Goal: Task Accomplishment & Management: Complete application form

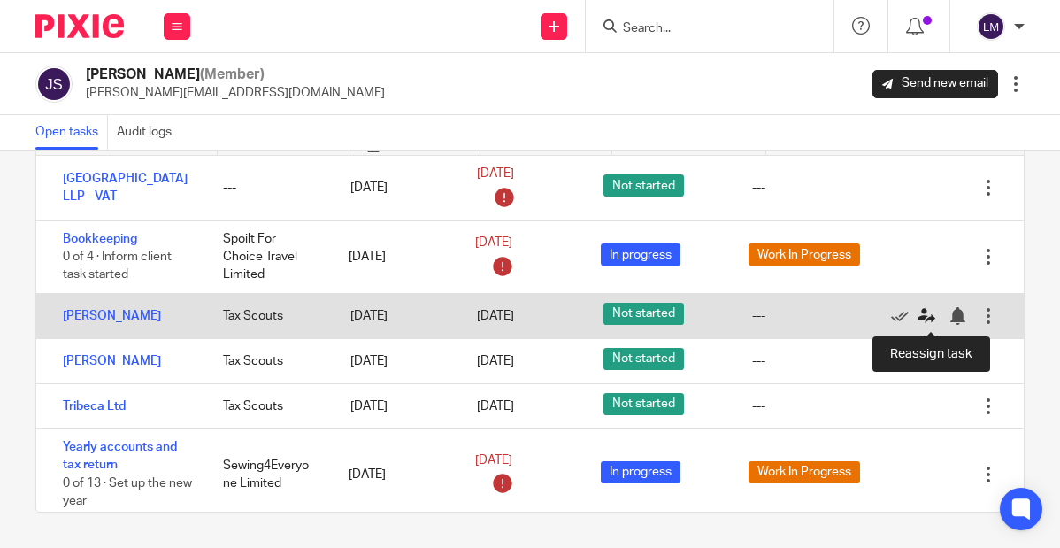
click at [918, 312] on icon at bounding box center [927, 316] width 18 height 18
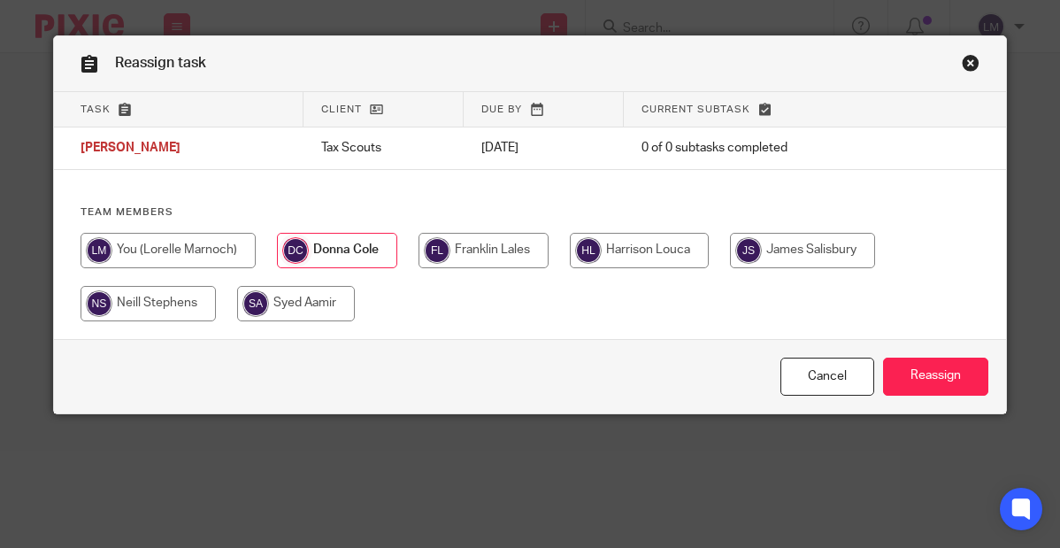
click at [347, 256] on input "radio" at bounding box center [337, 250] width 120 height 35
click at [923, 369] on input "Reassign" at bounding box center [935, 377] width 105 height 38
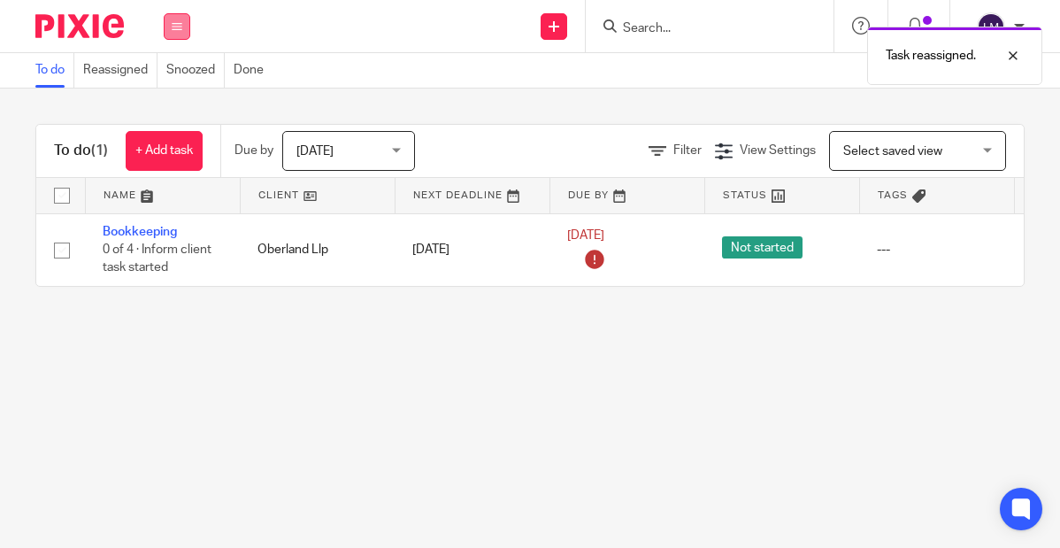
click at [172, 21] on icon at bounding box center [177, 26] width 11 height 11
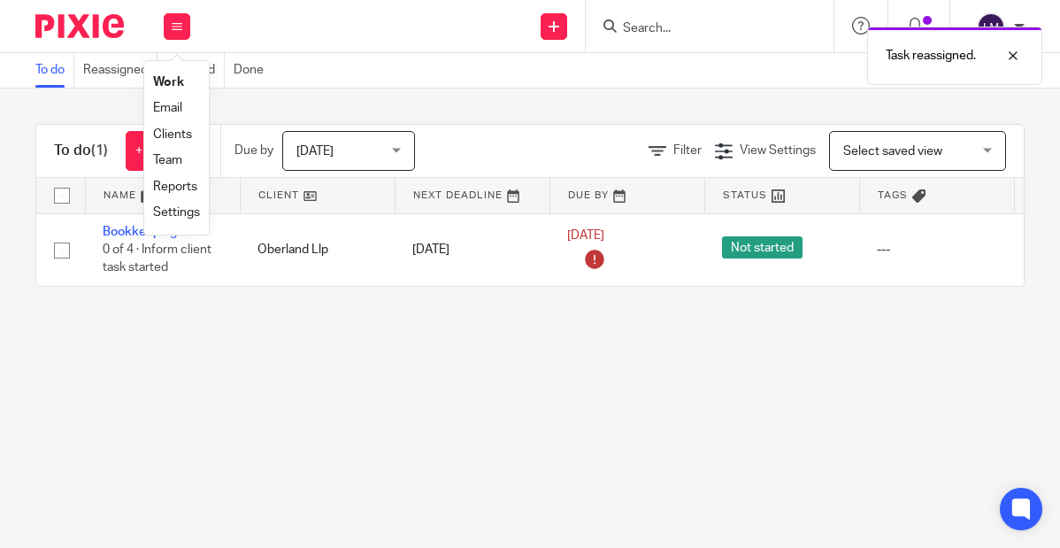
click at [173, 161] on link "Team" at bounding box center [167, 160] width 29 height 12
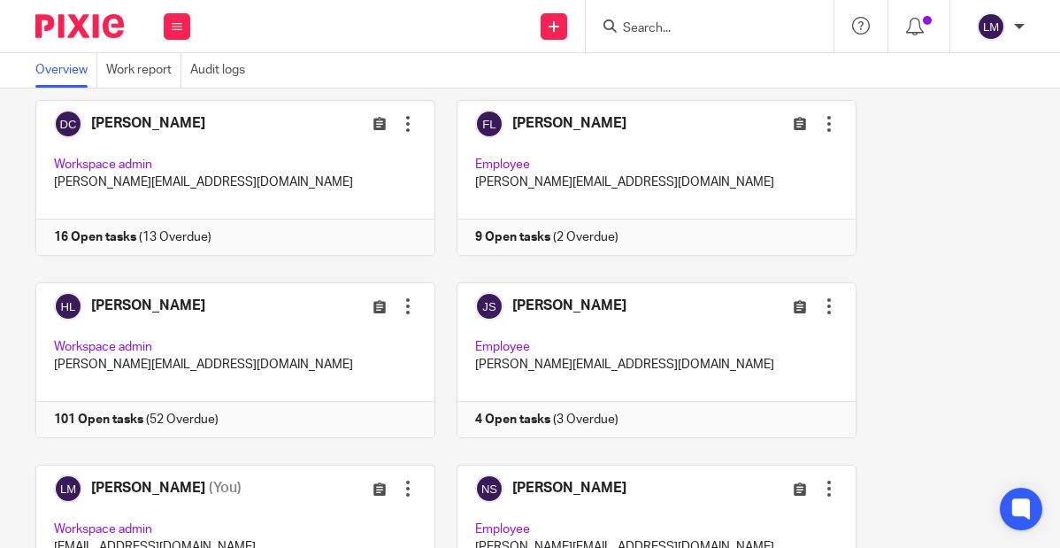
scroll to position [133, 0]
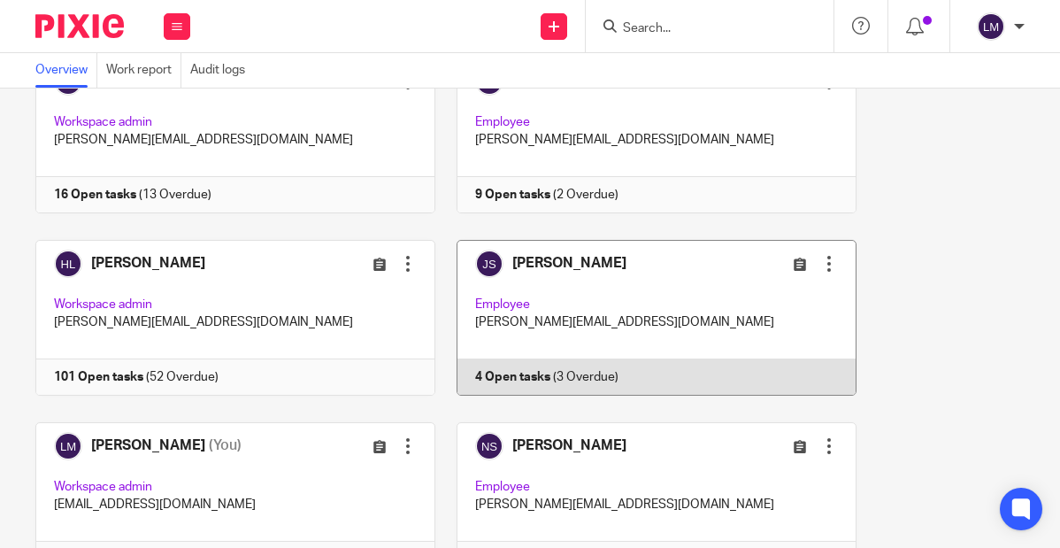
click at [666, 299] on link at bounding box center [645, 318] width 421 height 156
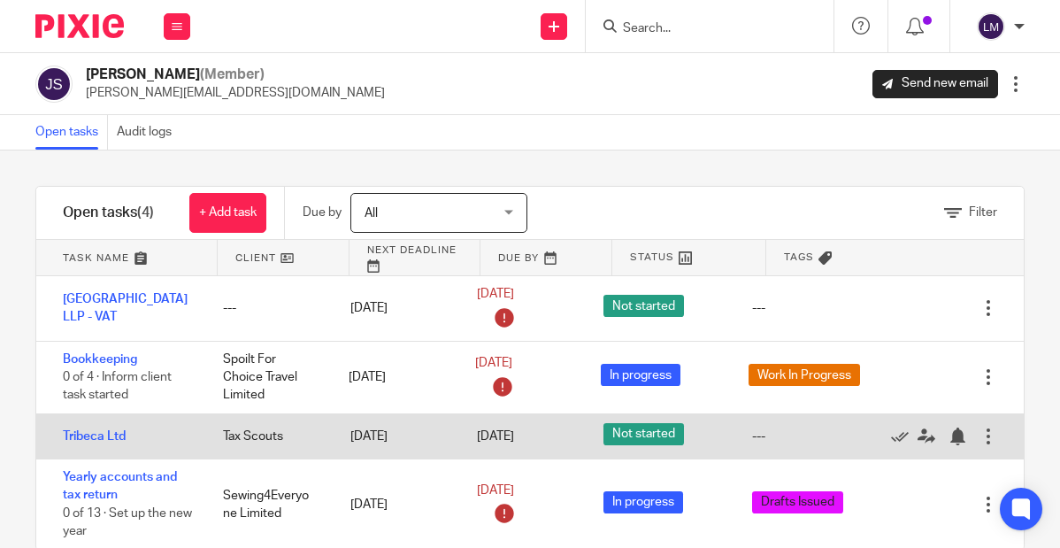
scroll to position [42, 0]
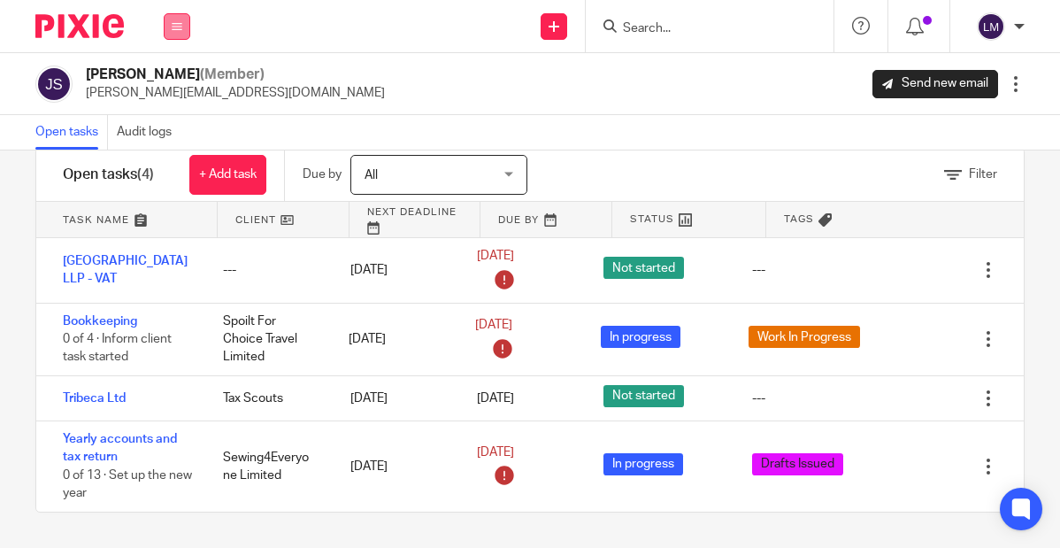
click at [181, 23] on icon at bounding box center [177, 26] width 11 height 11
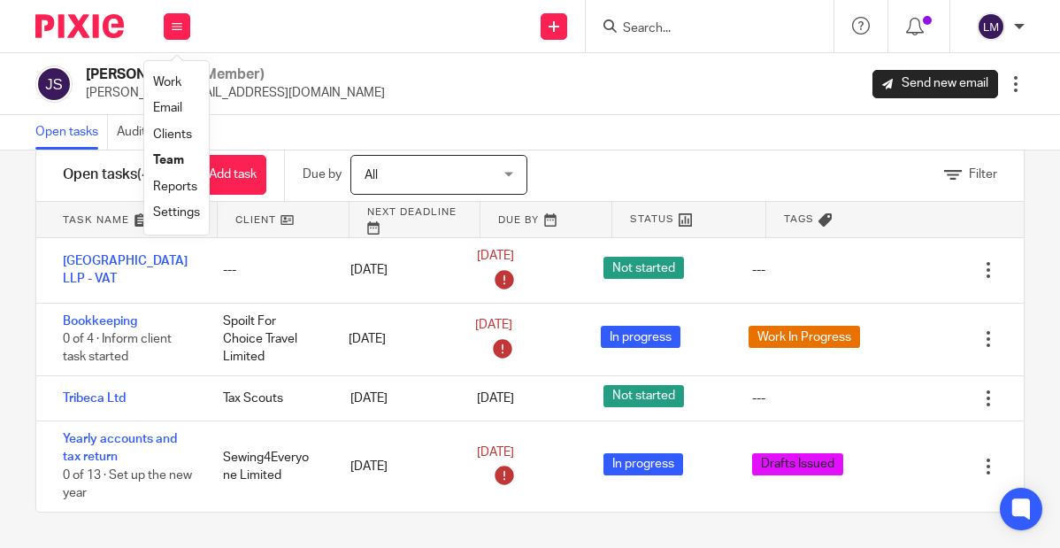
click at [176, 157] on link "Team" at bounding box center [168, 160] width 31 height 12
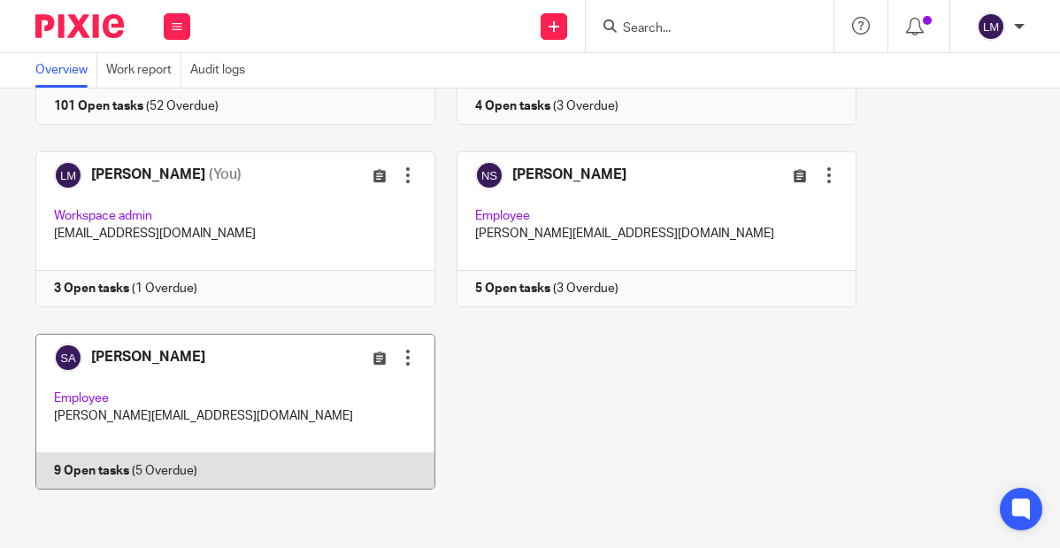
scroll to position [407, 0]
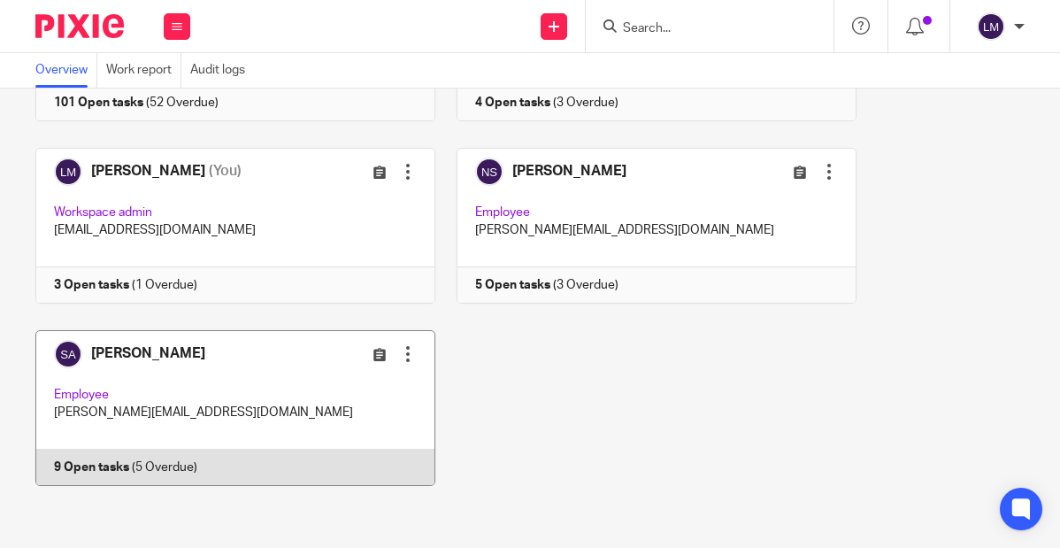
click at [289, 411] on link at bounding box center [225, 408] width 421 height 156
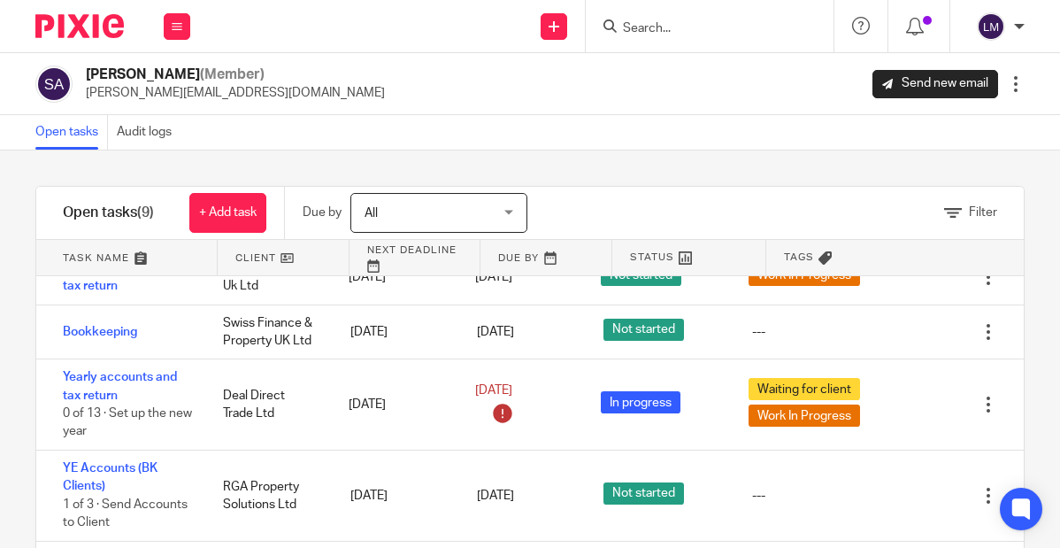
scroll to position [1, 0]
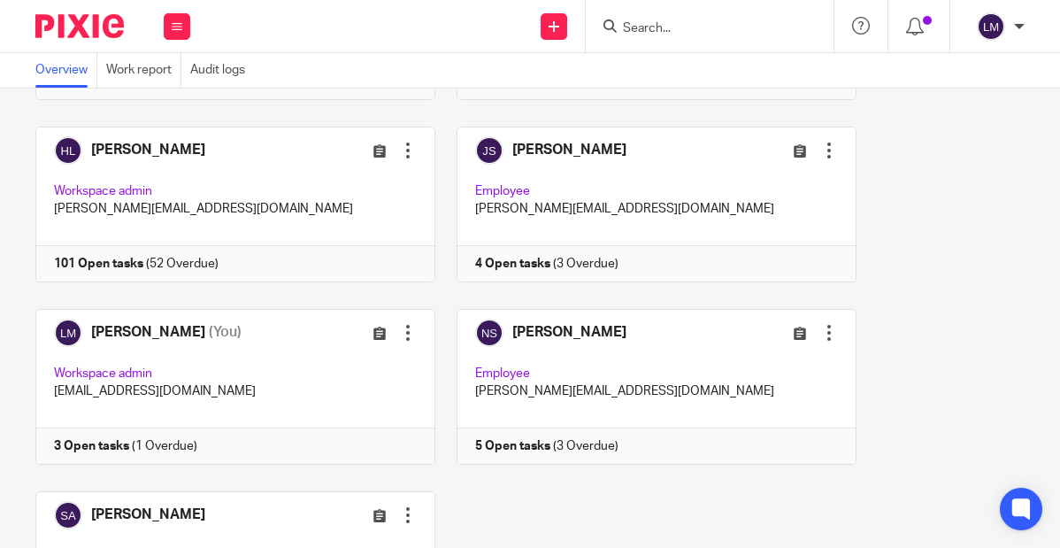
scroll to position [407, 0]
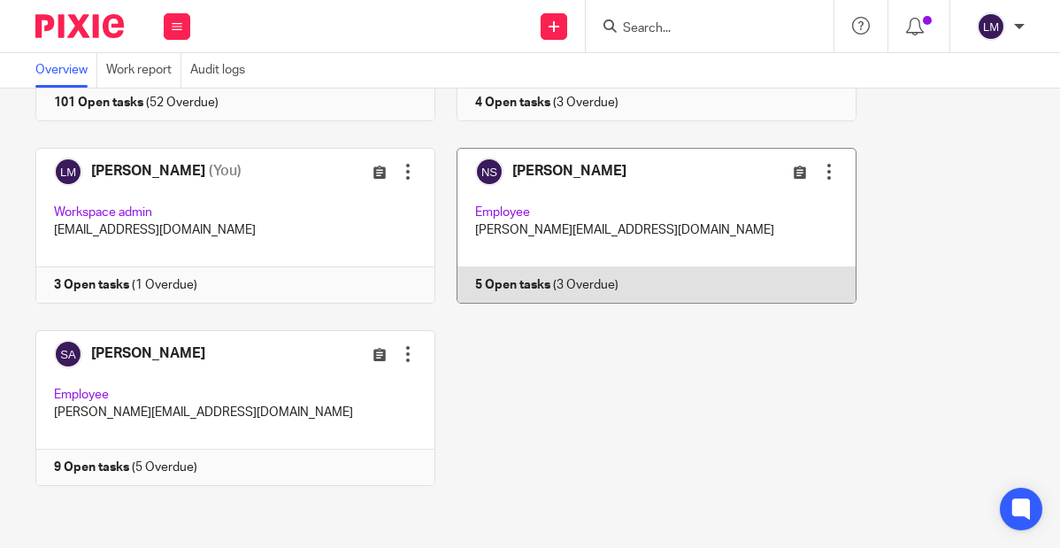
click at [679, 194] on link at bounding box center [645, 226] width 421 height 156
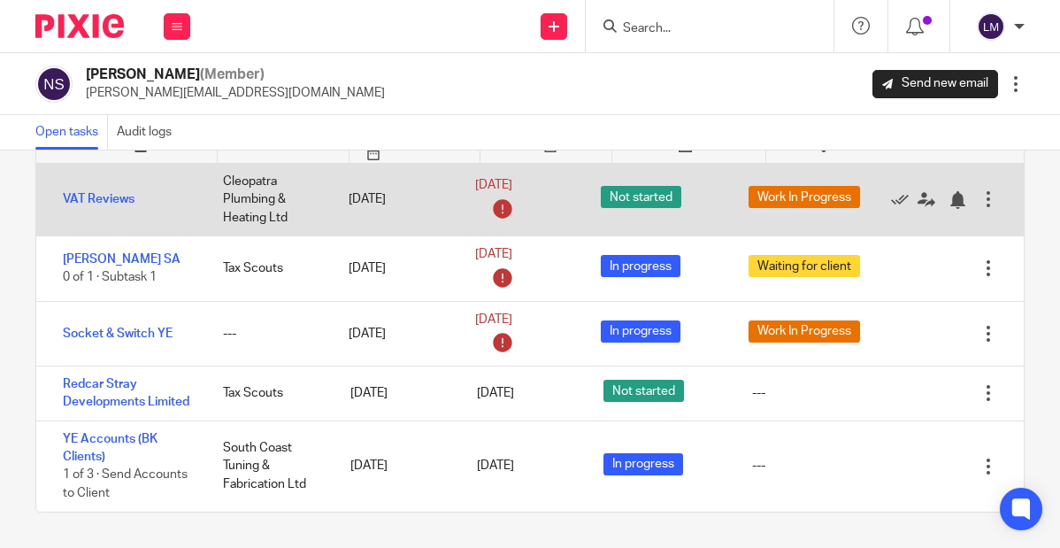
scroll to position [120, 0]
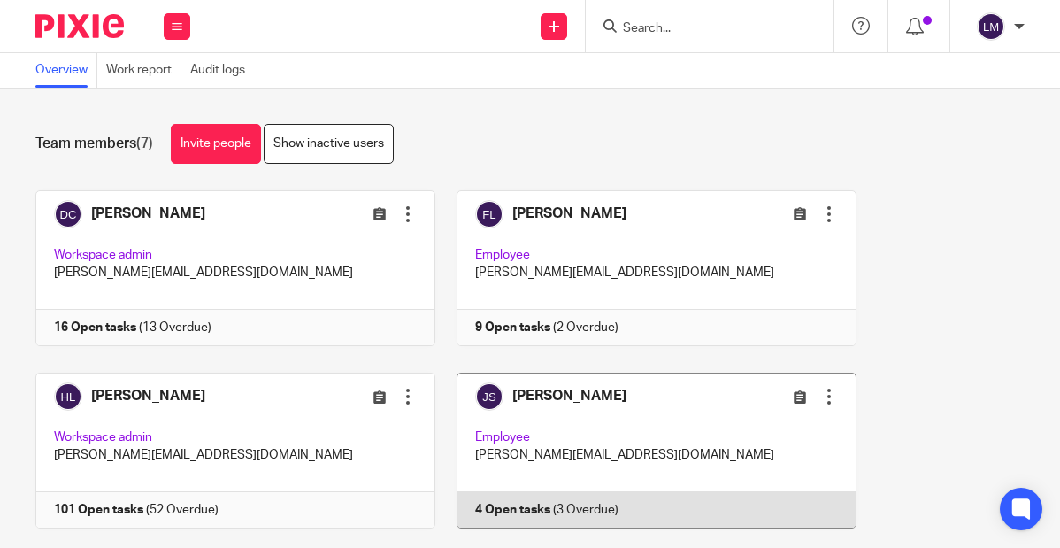
click at [647, 428] on link at bounding box center [645, 451] width 421 height 156
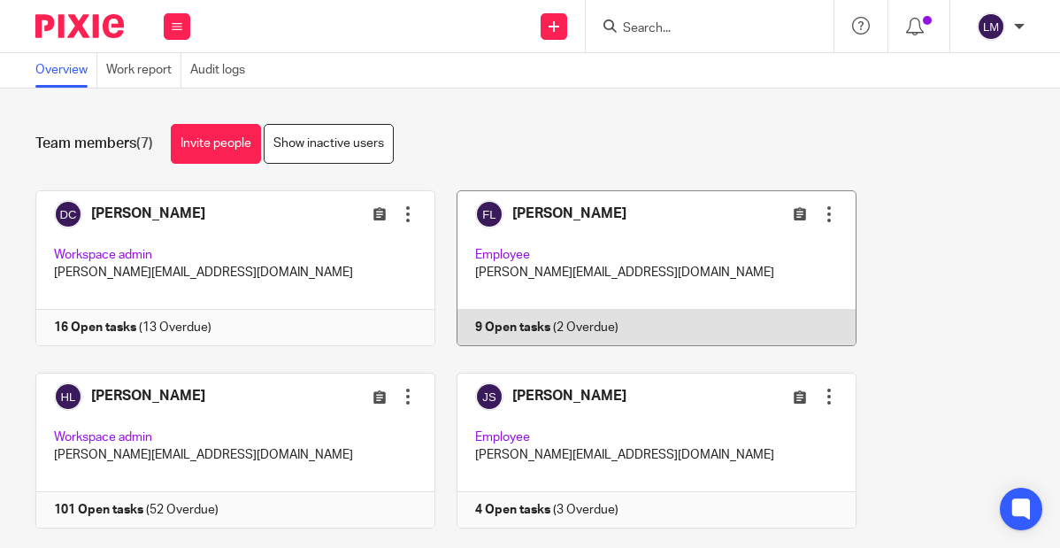
click at [581, 250] on link at bounding box center [645, 268] width 421 height 156
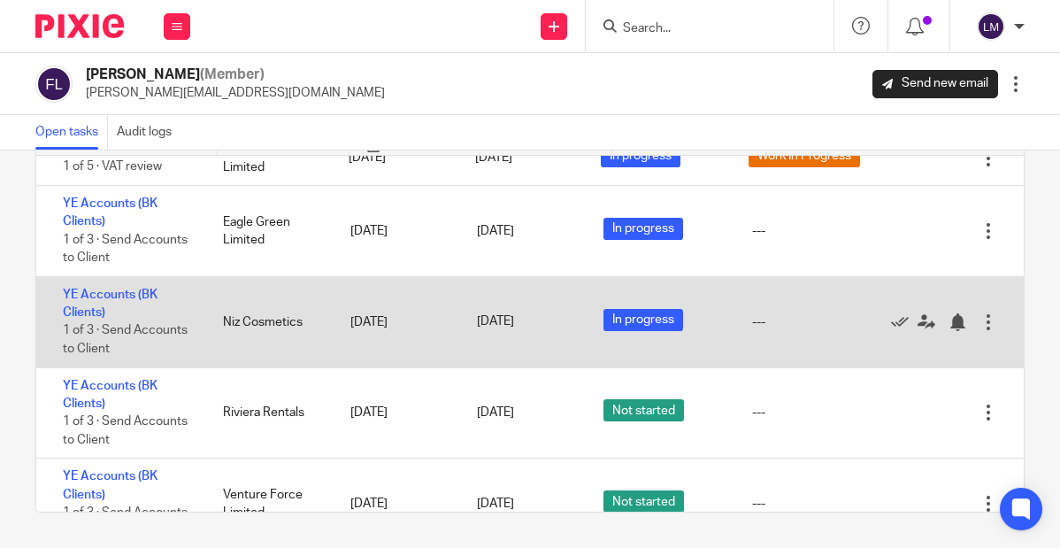
scroll to position [351, 0]
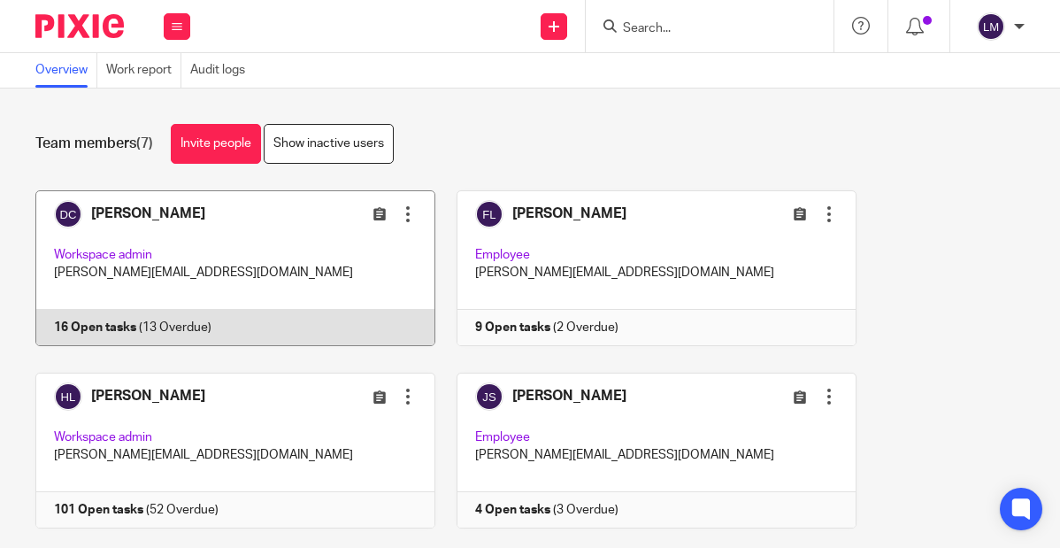
click at [189, 236] on link at bounding box center [225, 268] width 421 height 156
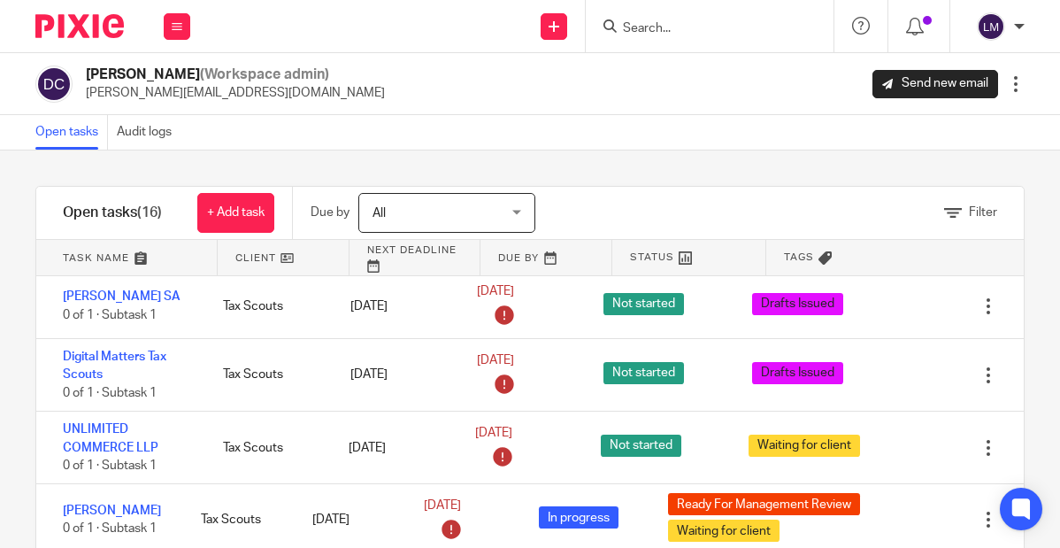
scroll to position [212, 0]
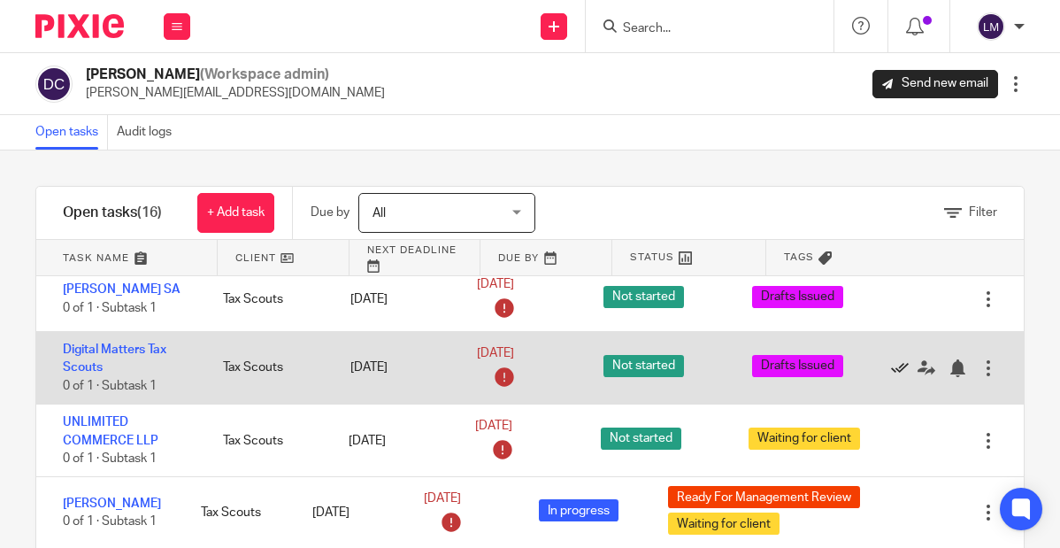
click at [898, 370] on icon at bounding box center [900, 368] width 18 height 18
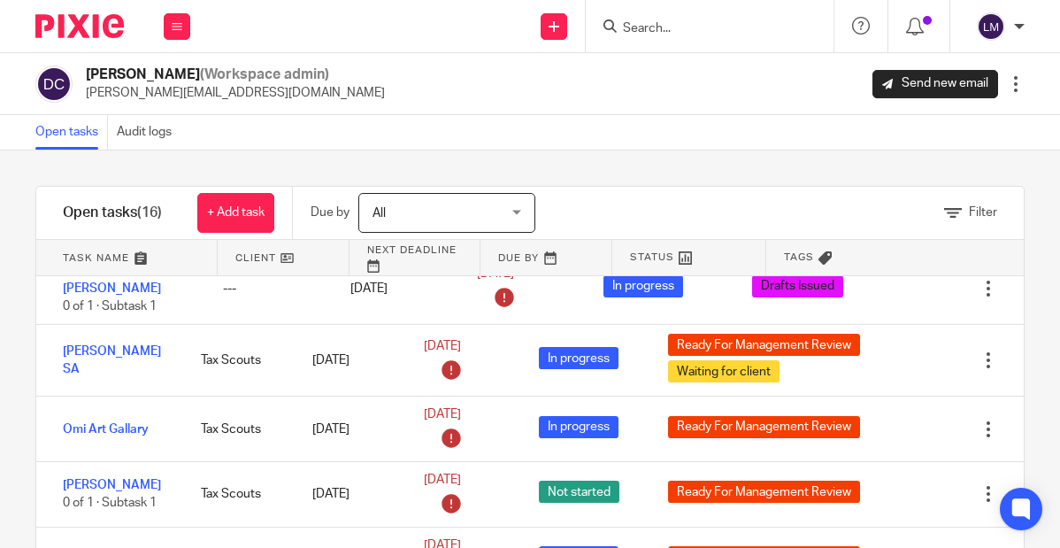
scroll to position [440, 0]
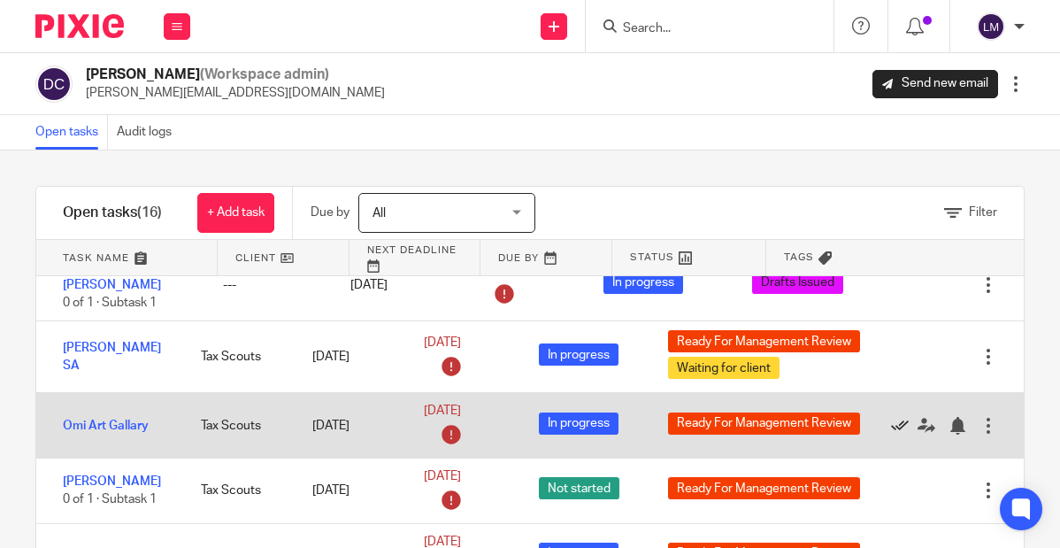
click at [897, 420] on icon at bounding box center [900, 426] width 18 height 18
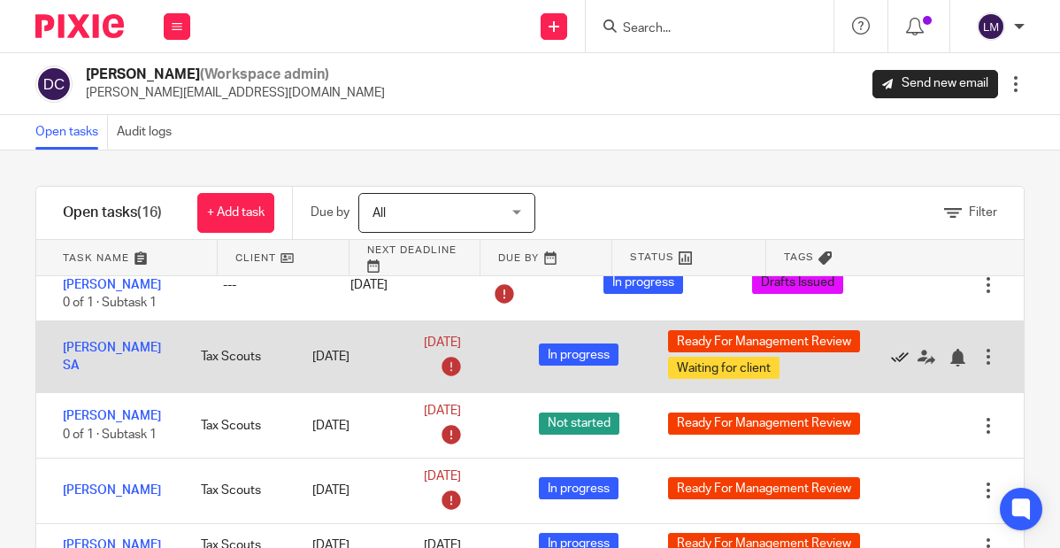
click at [900, 353] on icon at bounding box center [900, 358] width 18 height 18
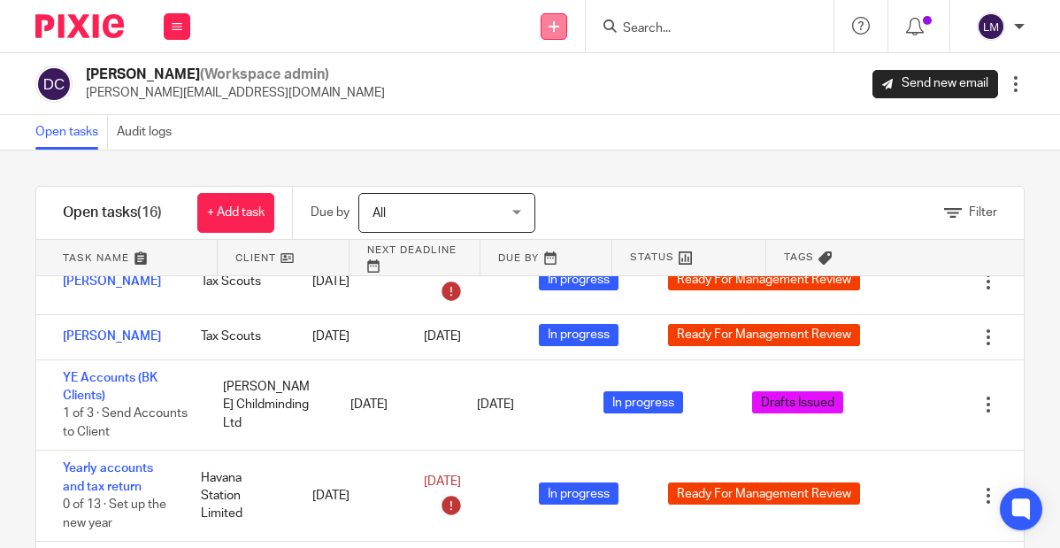
scroll to position [582, 0]
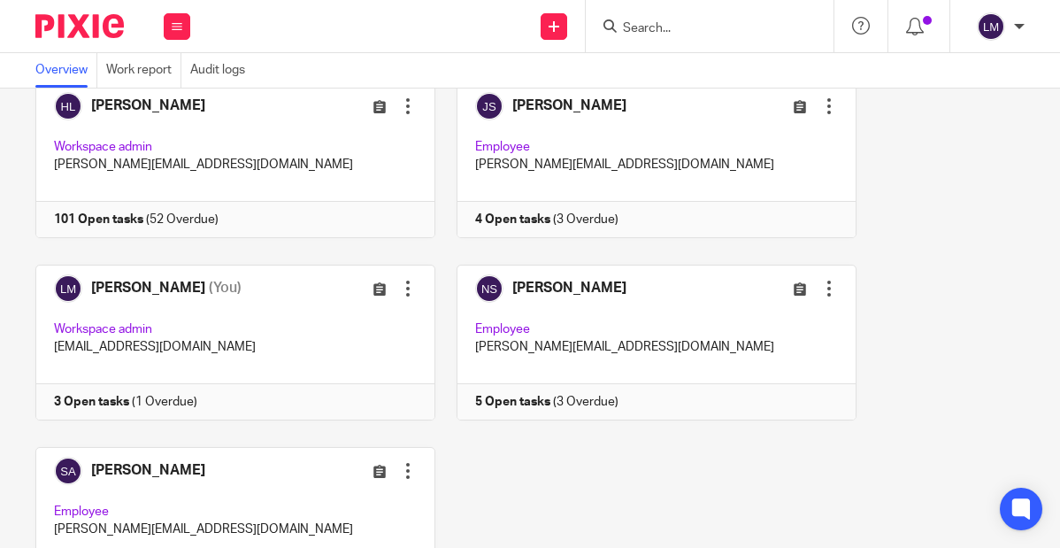
scroll to position [328, 0]
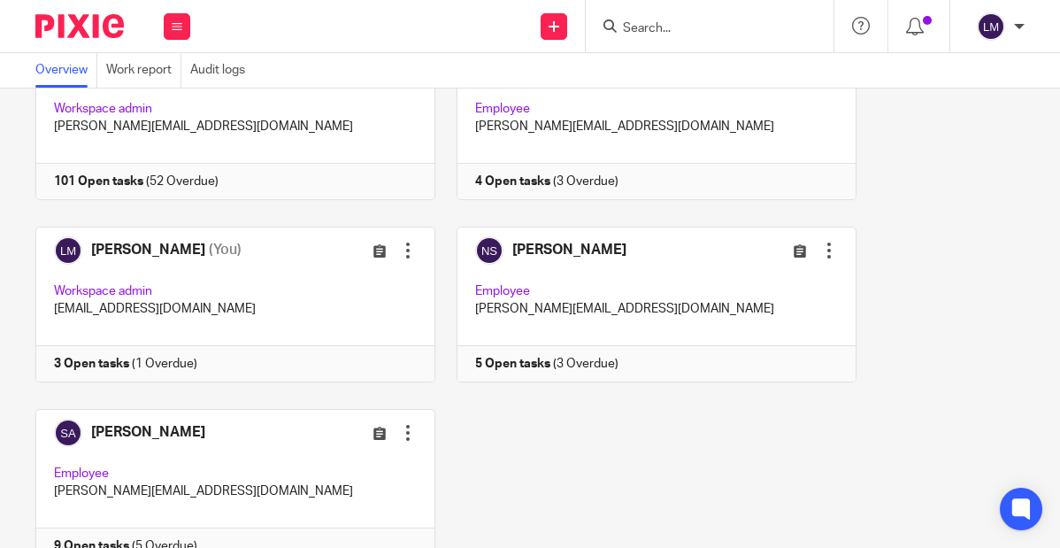
click at [713, 267] on link at bounding box center [645, 305] width 421 height 156
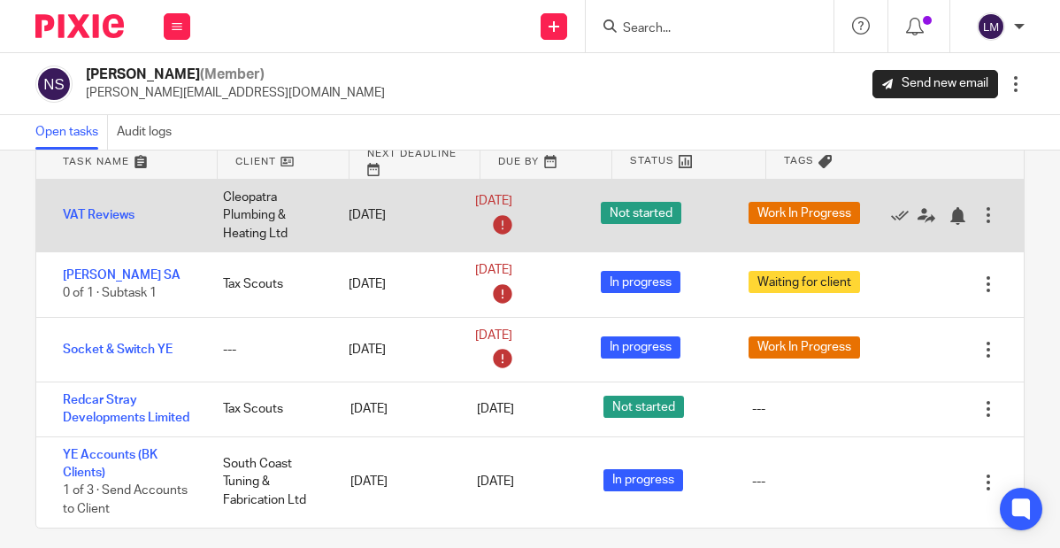
scroll to position [120, 0]
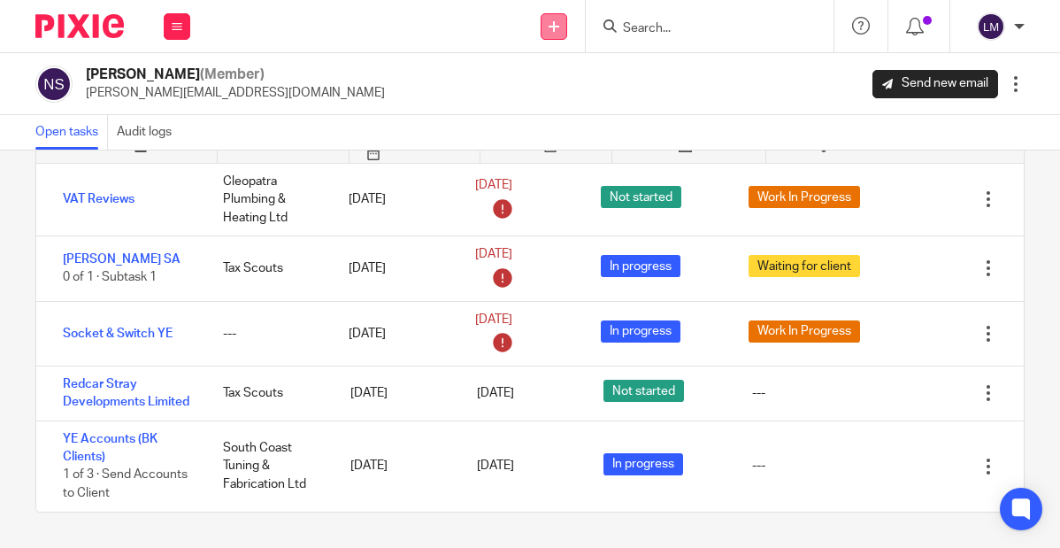
click at [557, 21] on icon at bounding box center [554, 26] width 11 height 11
click at [543, 104] on link "Create task" at bounding box center [553, 109] width 109 height 26
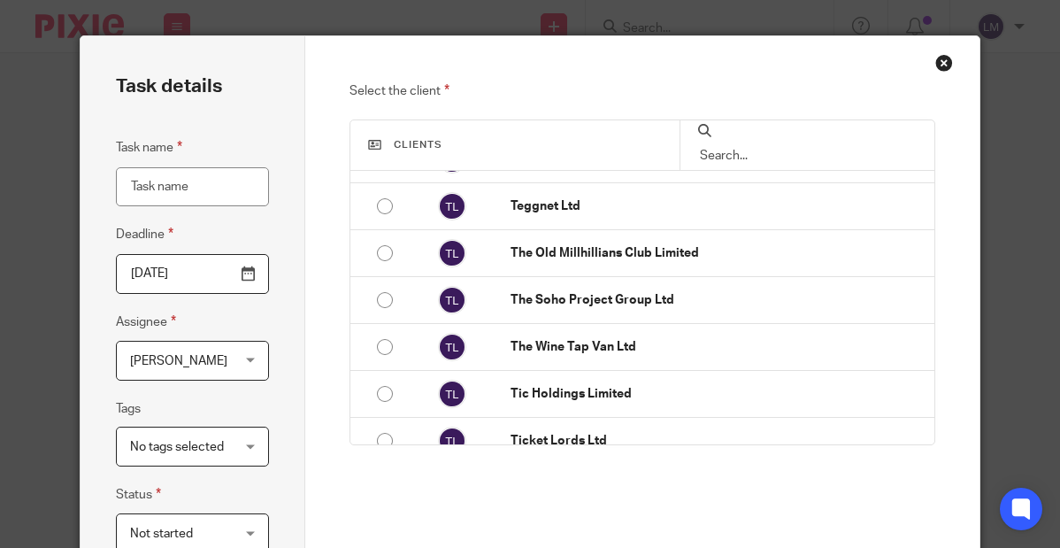
scroll to position [6906, 0]
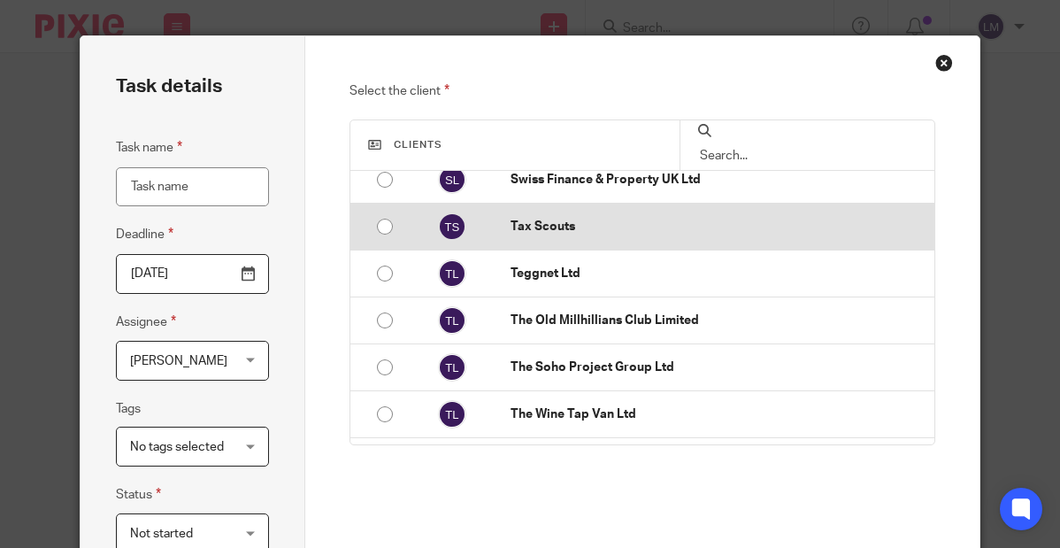
click at [387, 226] on input "radio" at bounding box center [385, 227] width 34 height 34
radio input "false"
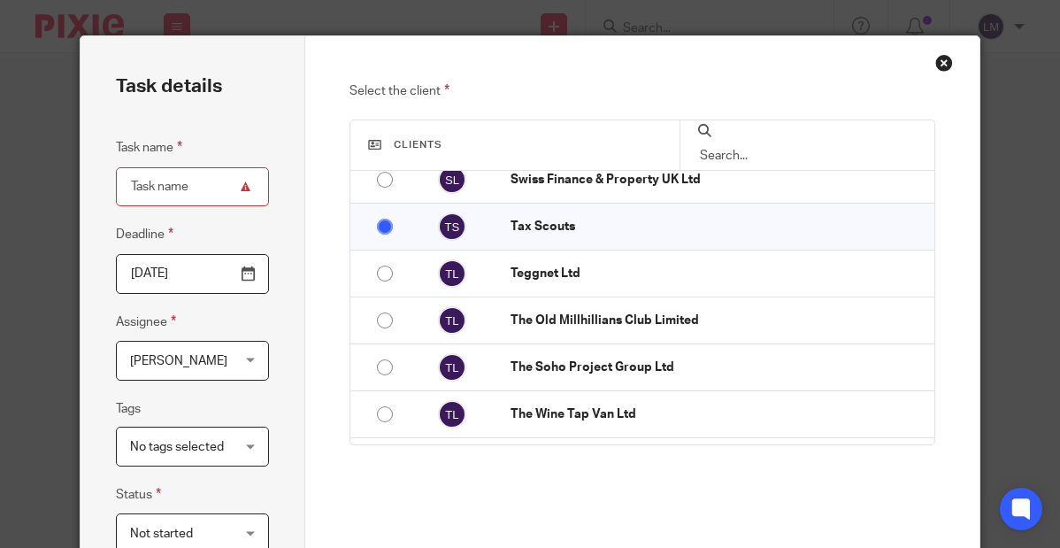
click at [173, 190] on input "Task name" at bounding box center [192, 187] width 153 height 40
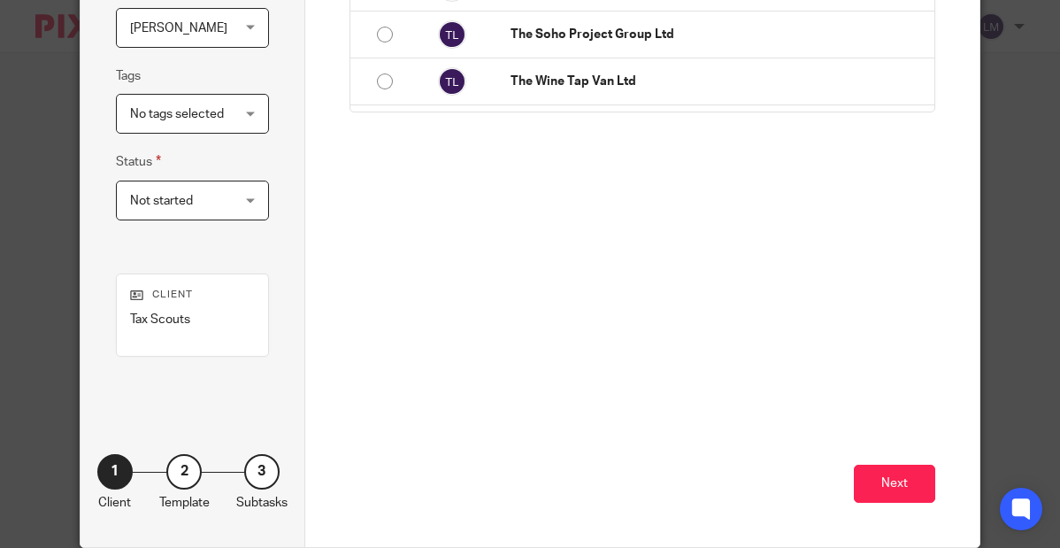
scroll to position [369, 0]
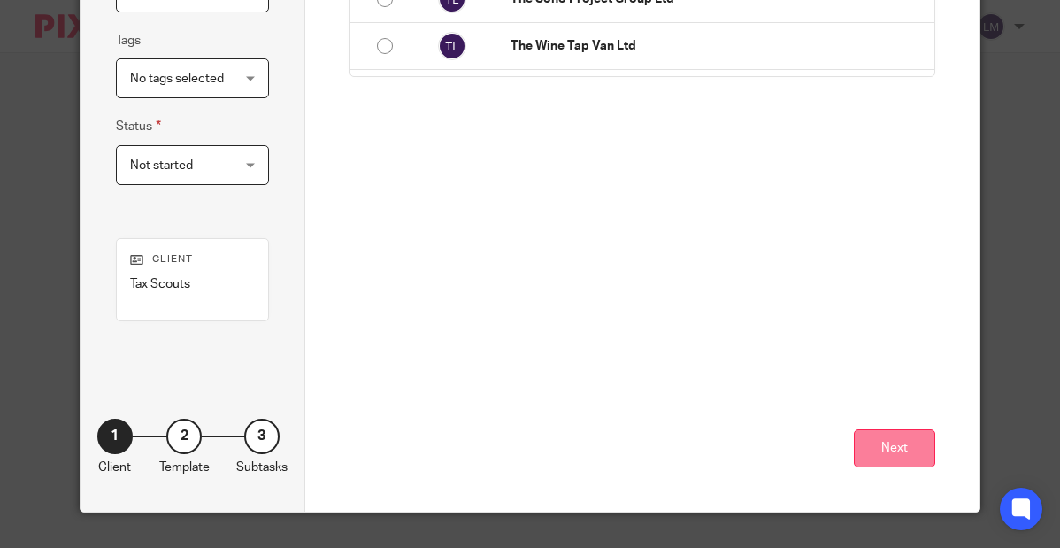
type input "[PERSON_NAME] SA"
click at [893, 445] on button "Next" at bounding box center [894, 448] width 81 height 38
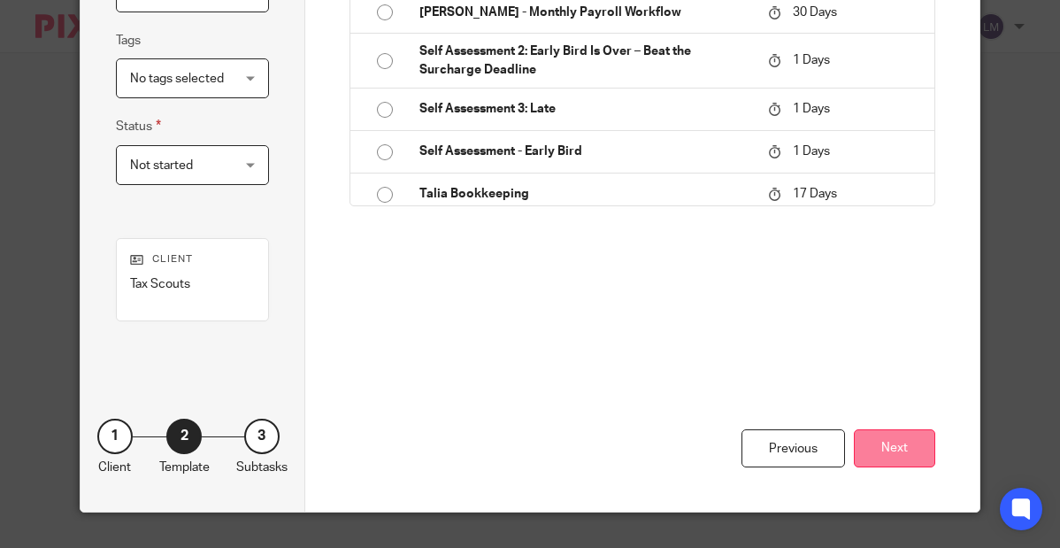
click at [900, 441] on button "Next" at bounding box center [894, 448] width 81 height 38
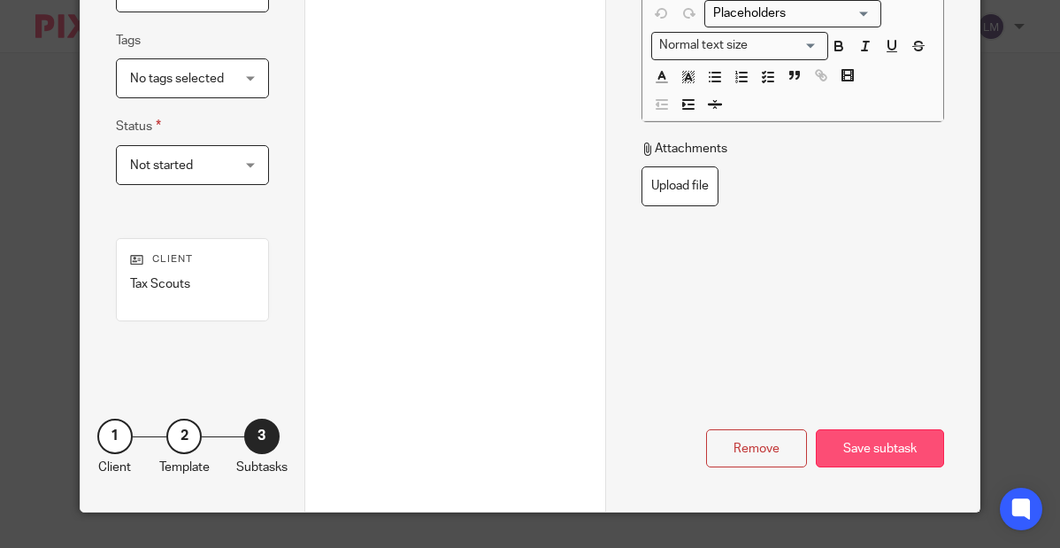
click at [872, 443] on div "Save subtask" at bounding box center [880, 448] width 128 height 38
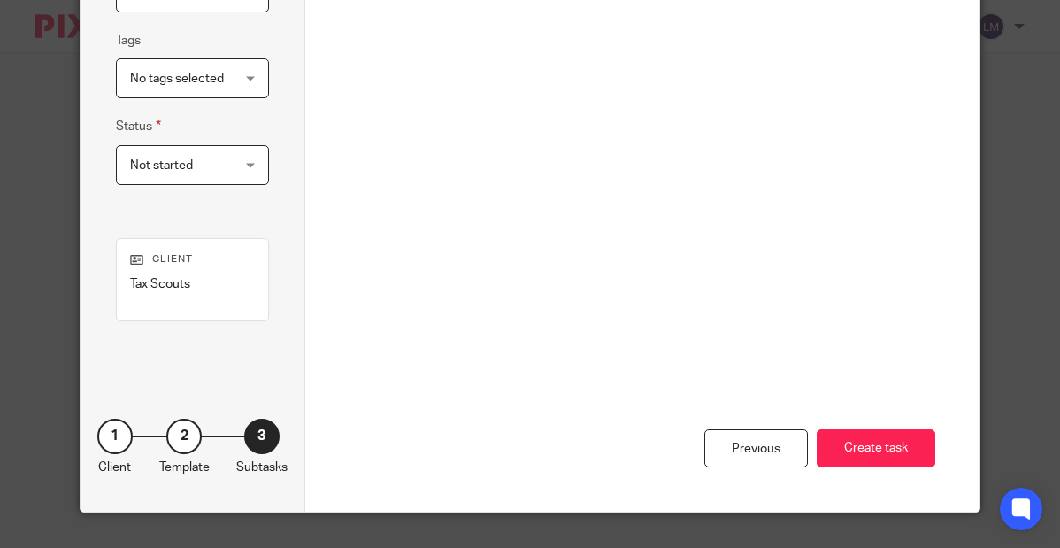
click at [872, 443] on button "Create task" at bounding box center [876, 448] width 119 height 38
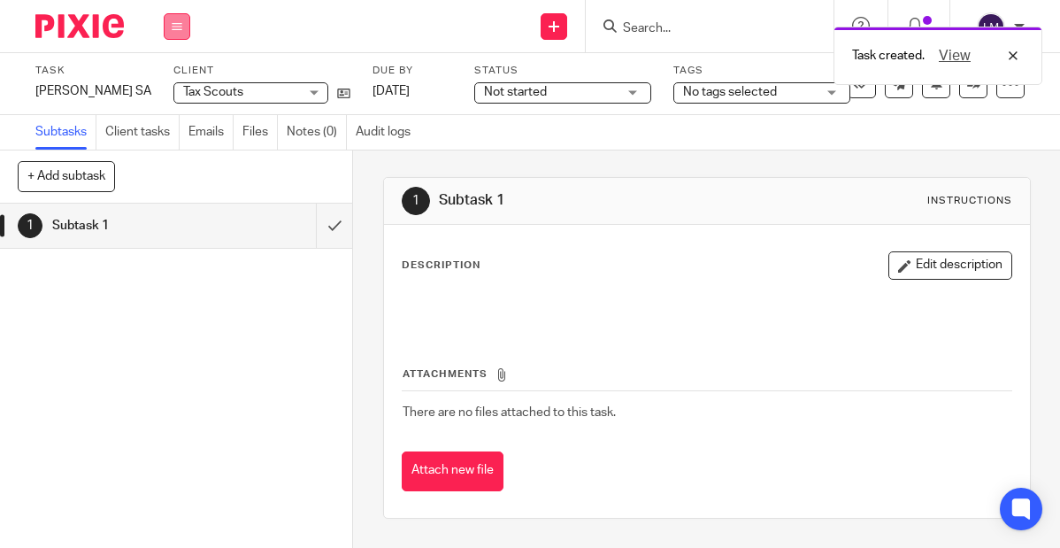
click at [180, 29] on icon at bounding box center [177, 26] width 11 height 11
click at [177, 158] on link "Team" at bounding box center [167, 160] width 29 height 12
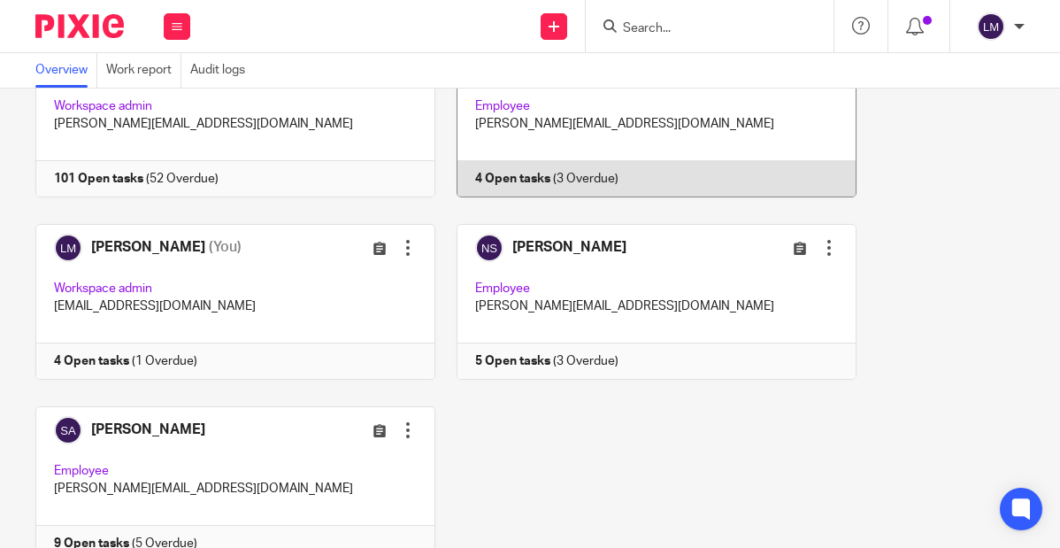
scroll to position [407, 0]
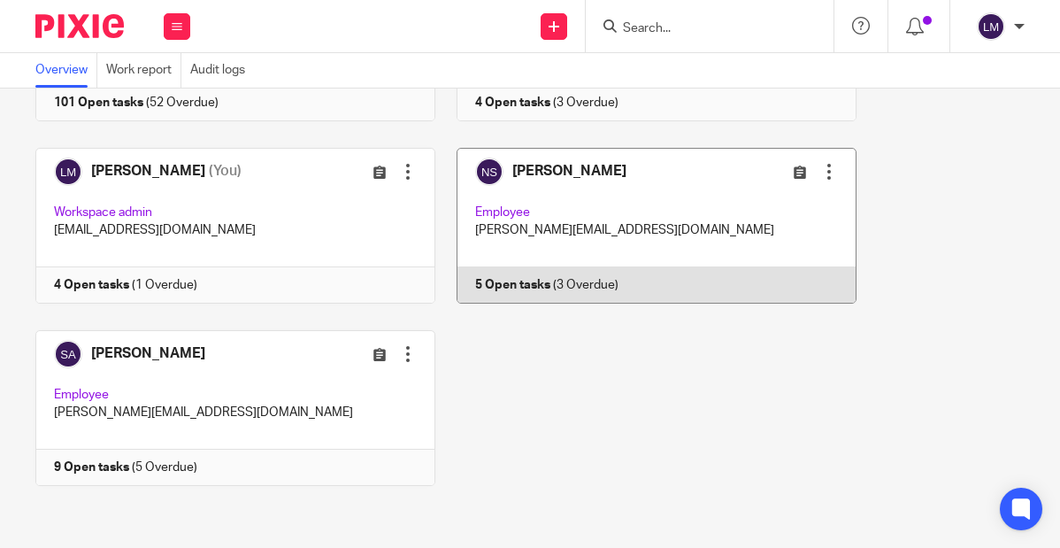
click at [755, 183] on link at bounding box center [645, 226] width 421 height 156
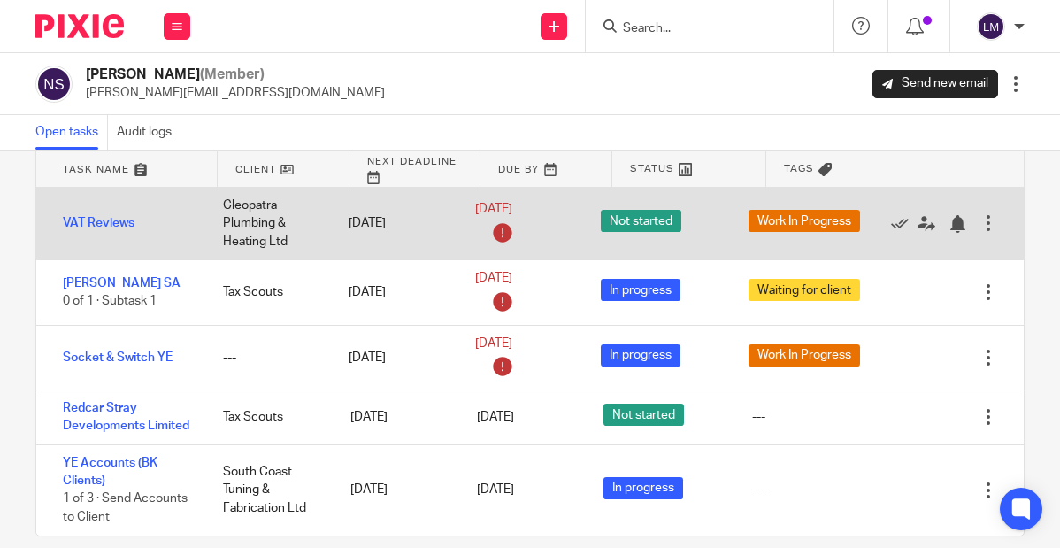
scroll to position [120, 0]
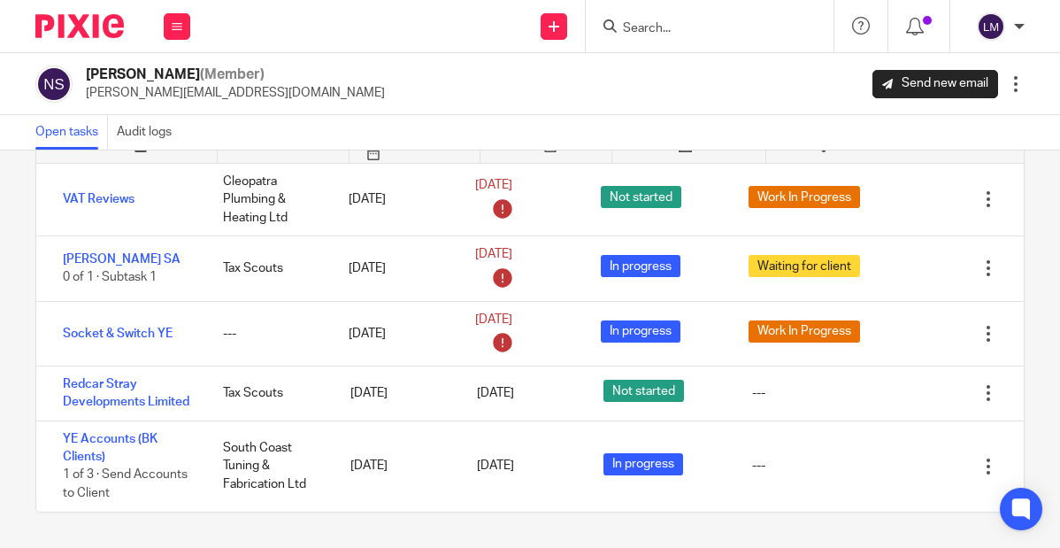
click at [683, 19] on form at bounding box center [715, 26] width 189 height 22
click at [682, 27] on input "Search" at bounding box center [700, 29] width 159 height 16
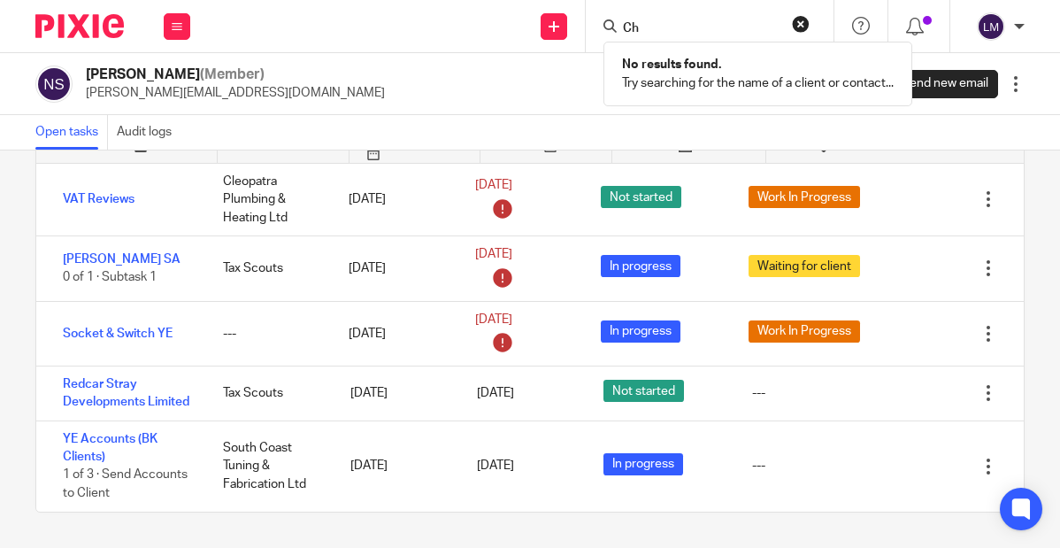
type input "C"
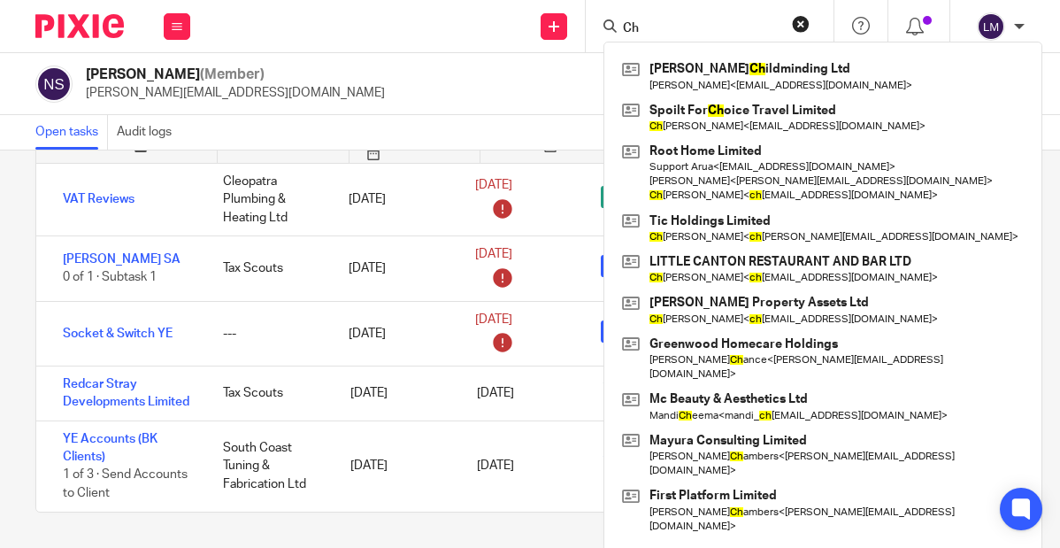
type input "C"
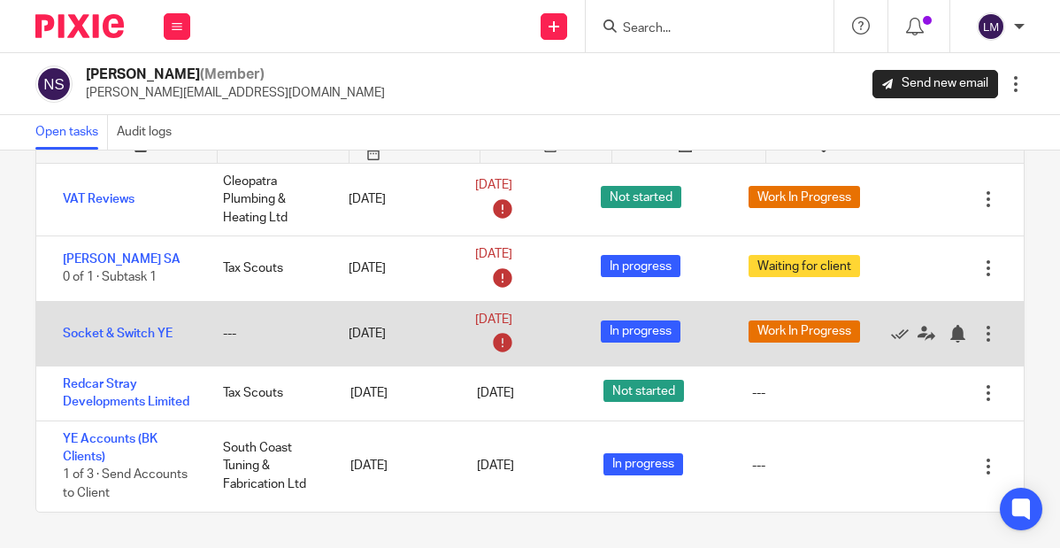
scroll to position [0, 0]
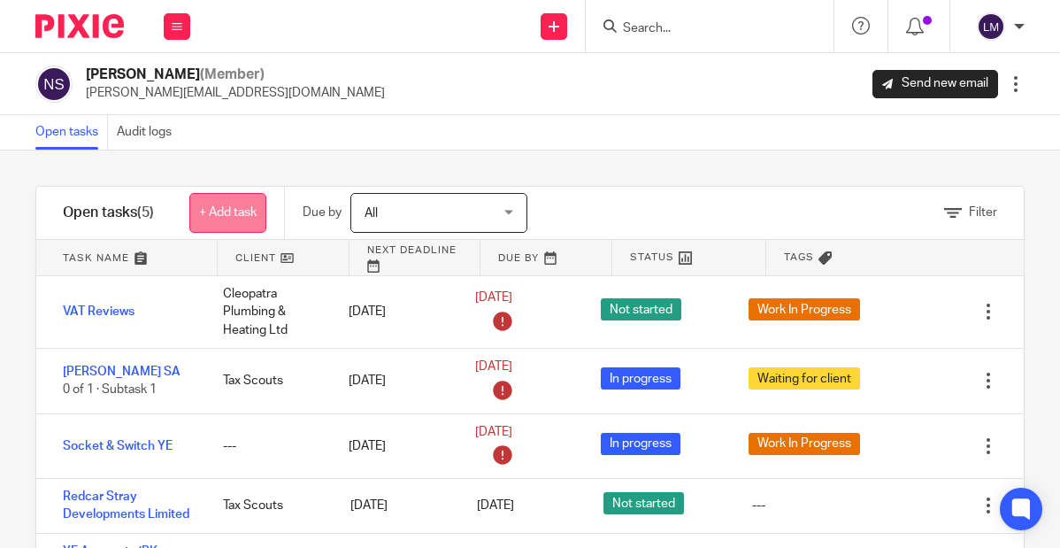
click at [204, 210] on link "+ Add task" at bounding box center [227, 213] width 77 height 40
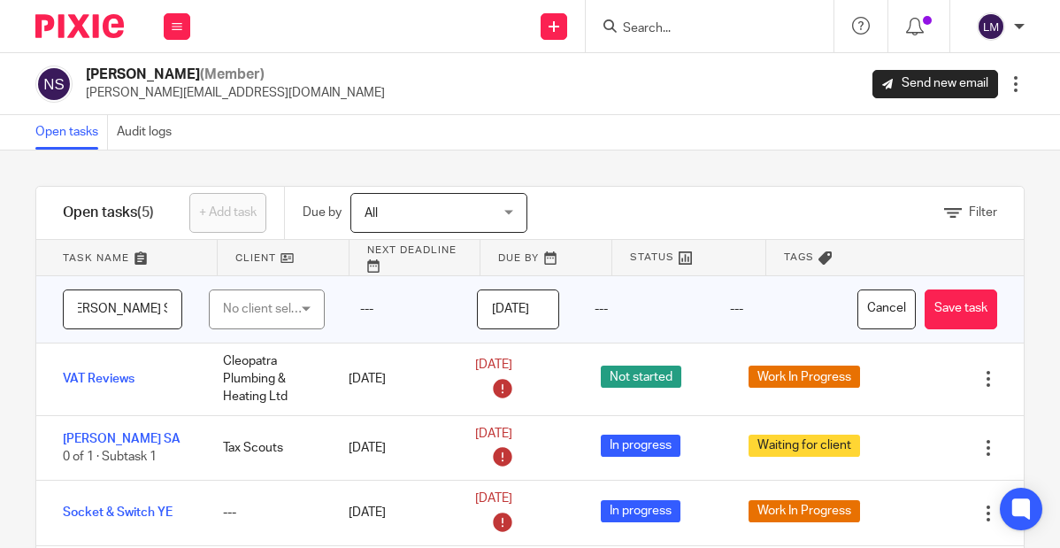
scroll to position [0, 22]
type input "Chloe Apostolou SA"
click at [268, 302] on div "No client selected" at bounding box center [263, 308] width 81 height 37
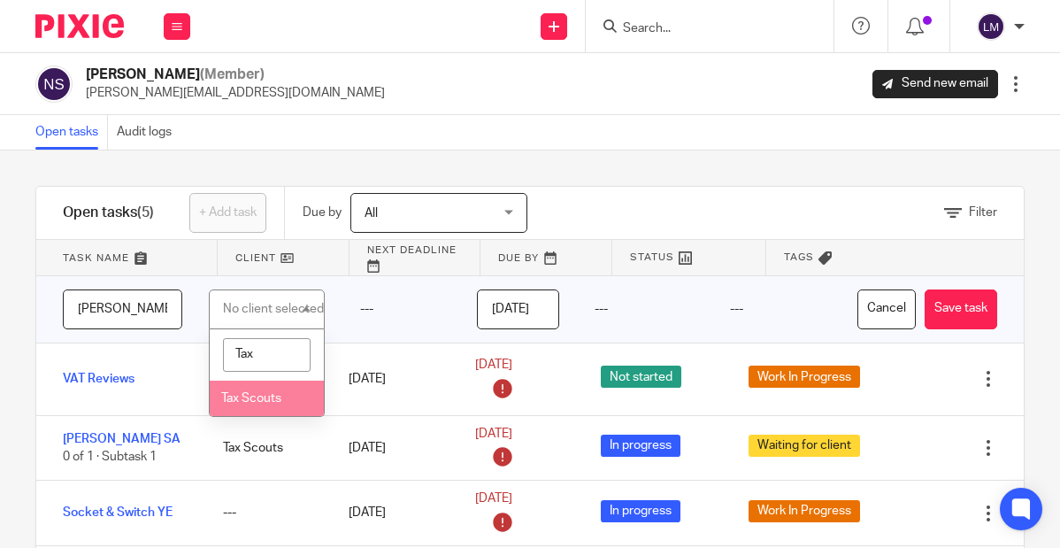
type input "Tax"
click at [243, 394] on span "Tax Scouts" at bounding box center [251, 398] width 60 height 12
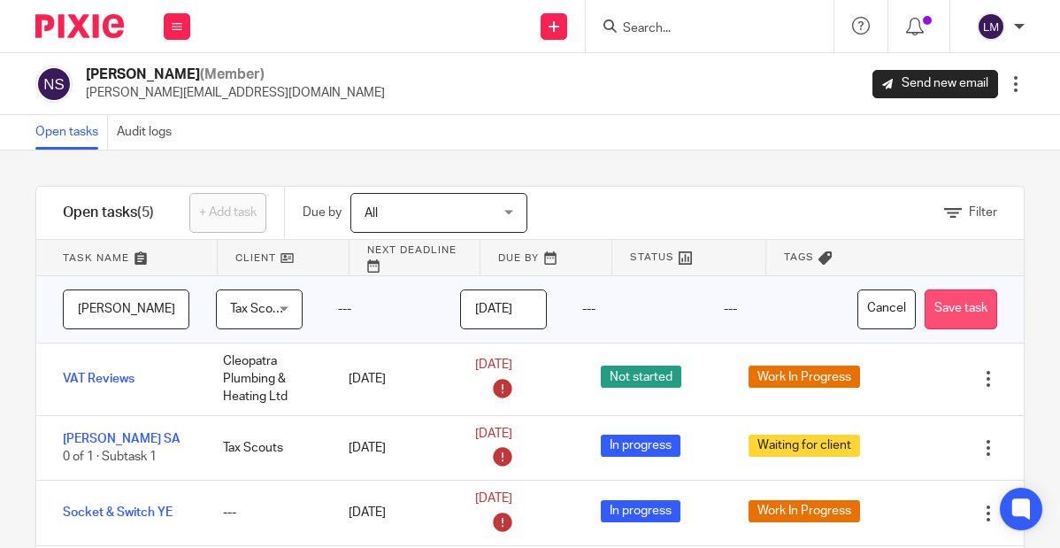
click at [949, 305] on button "Save task" at bounding box center [961, 309] width 73 height 40
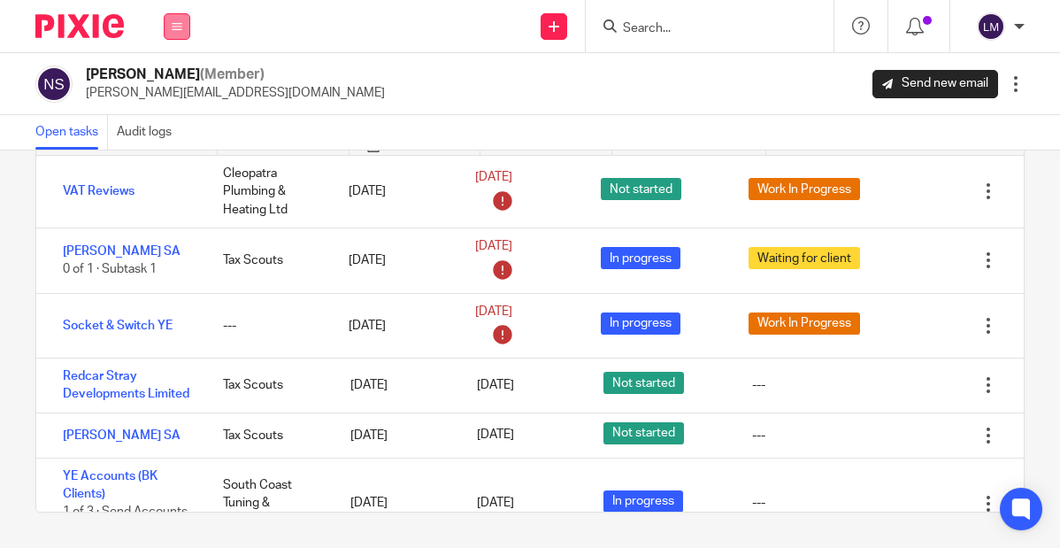
click at [171, 25] on button at bounding box center [177, 26] width 27 height 27
click at [170, 156] on link "Team" at bounding box center [168, 160] width 31 height 12
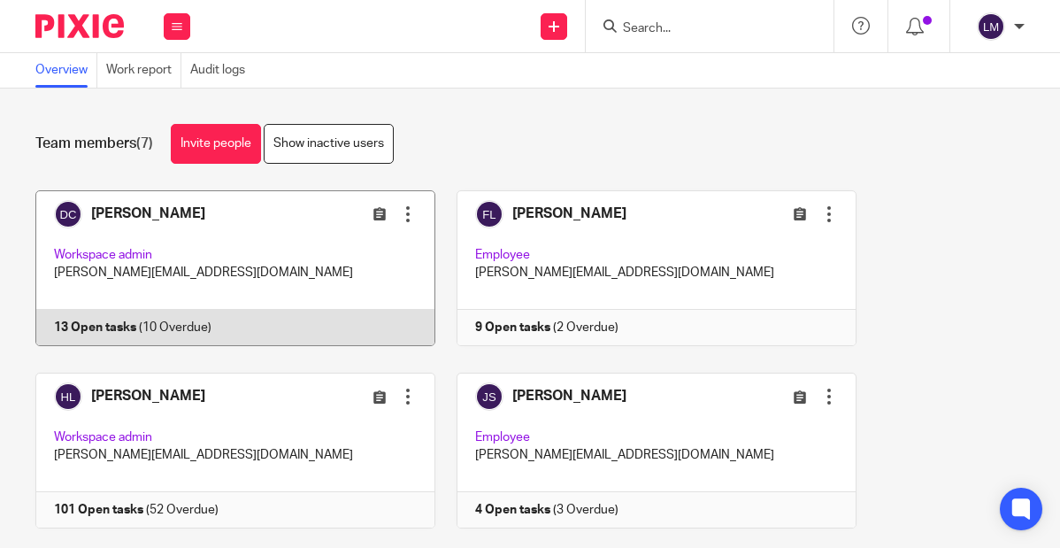
click at [173, 228] on link at bounding box center [225, 268] width 421 height 156
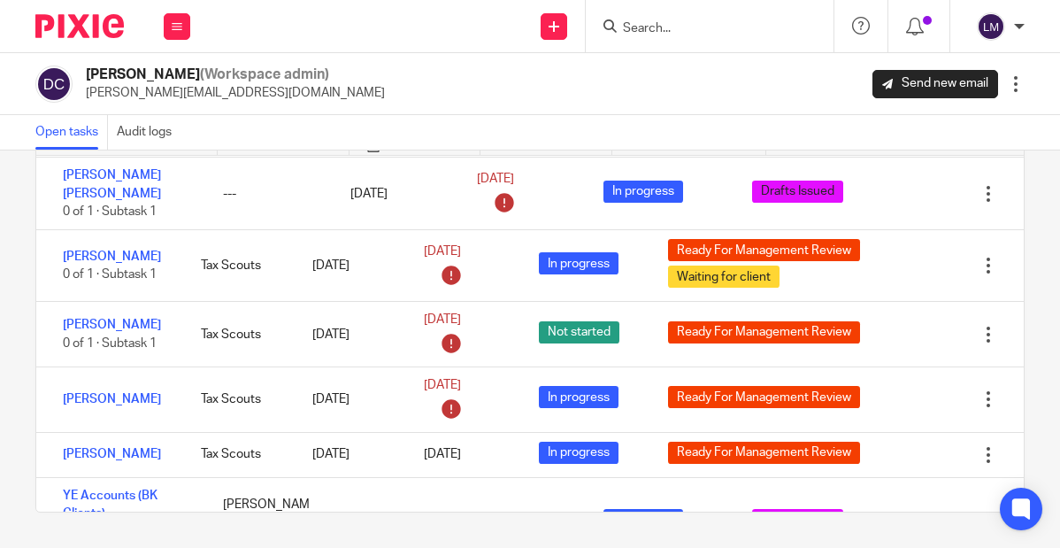
scroll to position [344, 0]
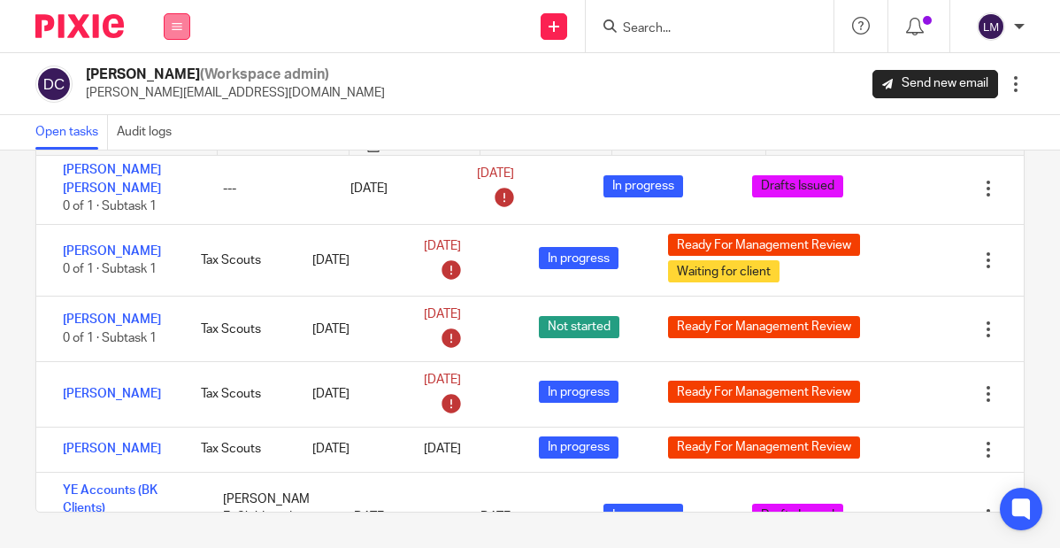
click at [166, 26] on button at bounding box center [177, 26] width 27 height 27
click at [166, 157] on link "Team" at bounding box center [168, 160] width 31 height 12
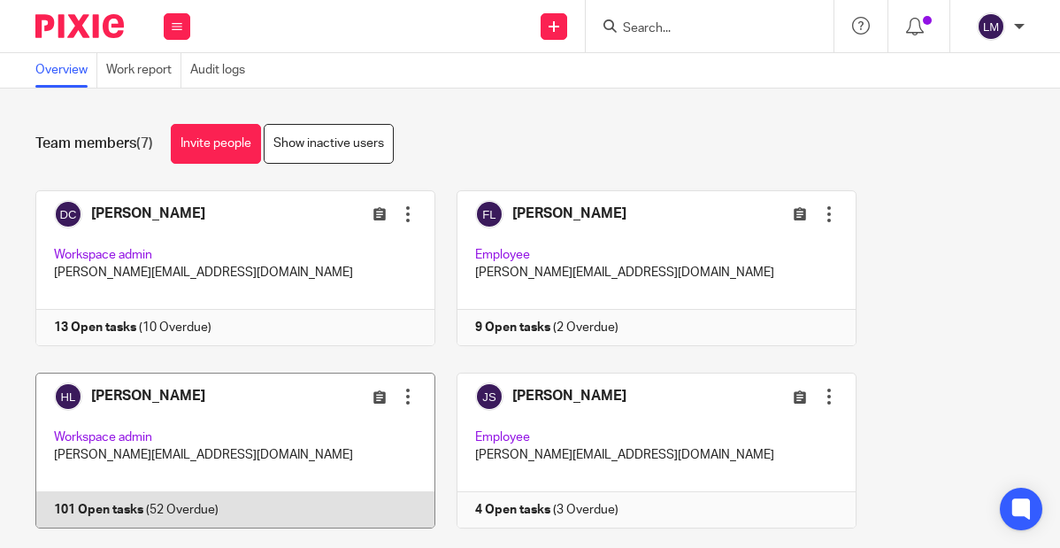
click at [274, 428] on link at bounding box center [225, 451] width 421 height 156
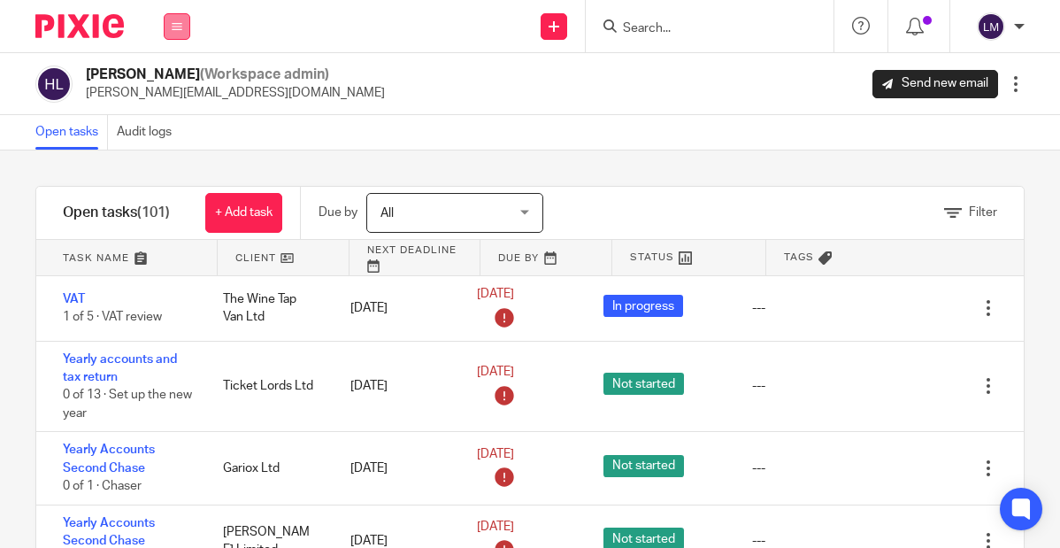
click at [173, 24] on icon at bounding box center [177, 26] width 11 height 11
click at [170, 130] on link "Clients" at bounding box center [172, 134] width 39 height 12
